Goal: Check status

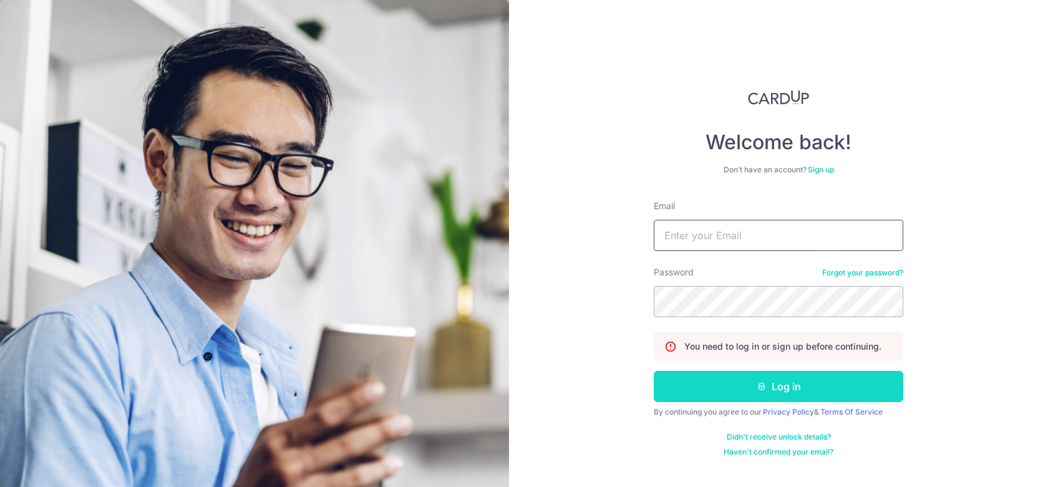
type input "[EMAIL_ADDRESS][DOMAIN_NAME]"
click at [676, 394] on button "Log in" at bounding box center [779, 386] width 250 height 31
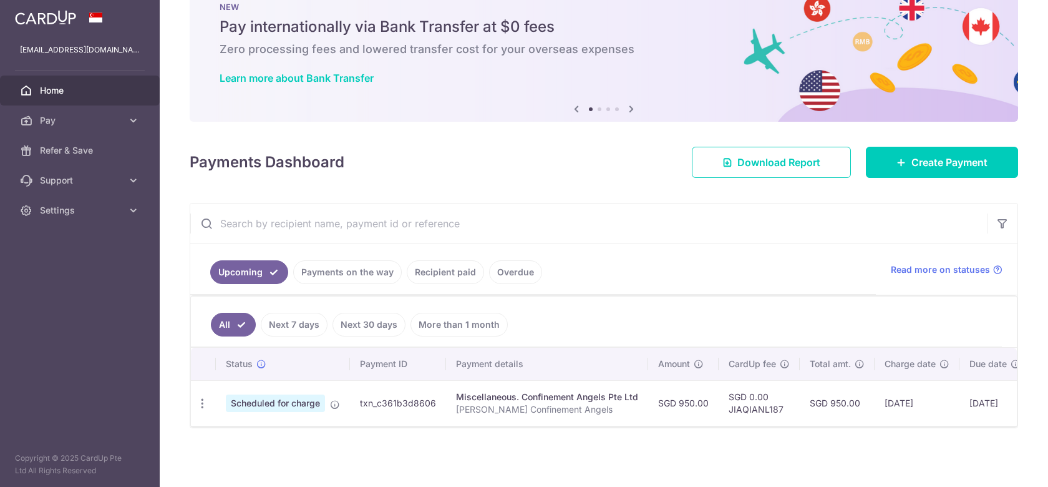
scroll to position [0, 101]
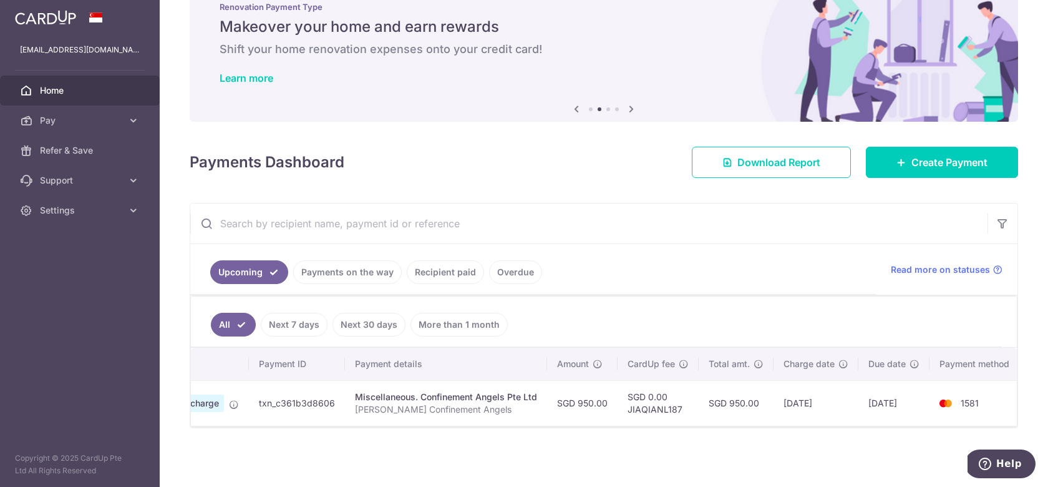
click at [317, 402] on td "txn_c361b3d8606" at bounding box center [297, 403] width 96 height 46
copy td "txn_c361b3d8606"
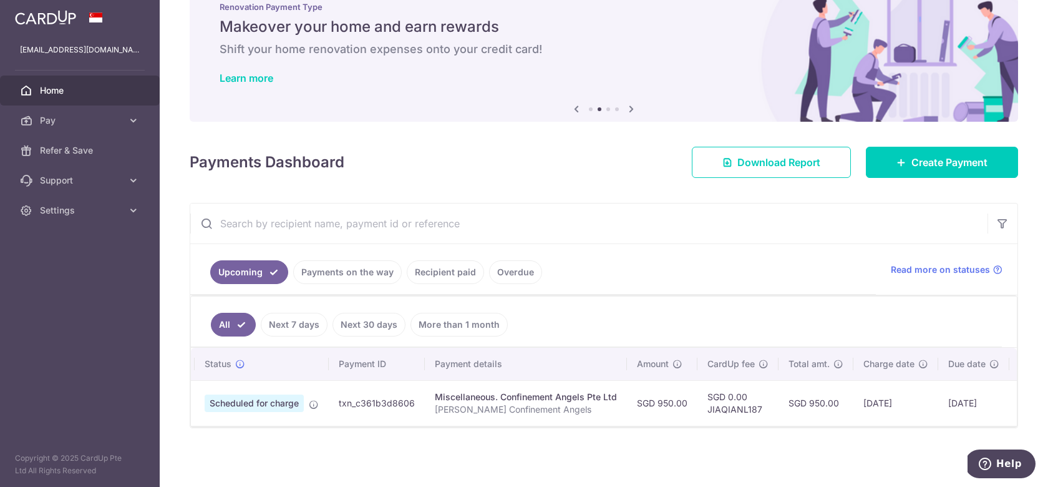
scroll to position [0, 0]
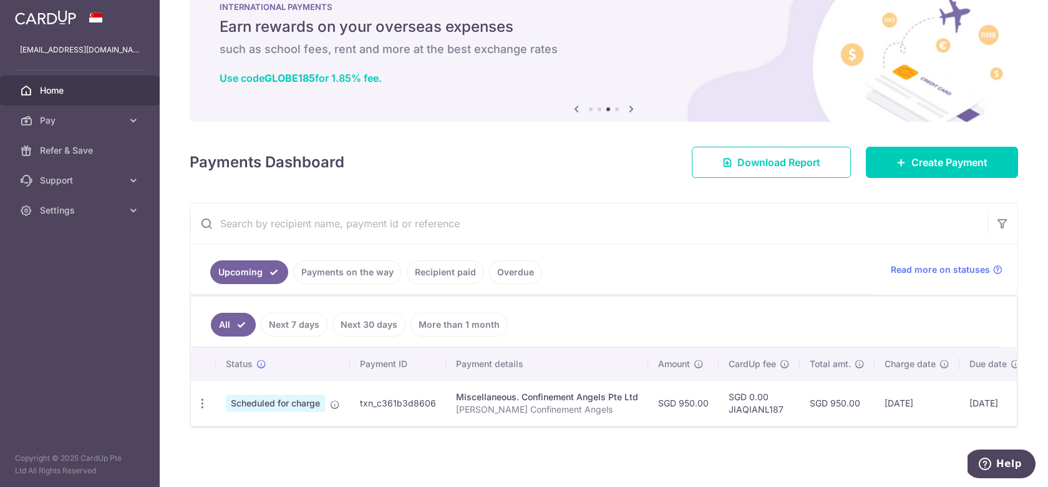
click at [534, 406] on p "[PERSON_NAME] Confinement Angels" at bounding box center [547, 409] width 182 height 12
